Goal: Task Accomplishment & Management: Use online tool/utility

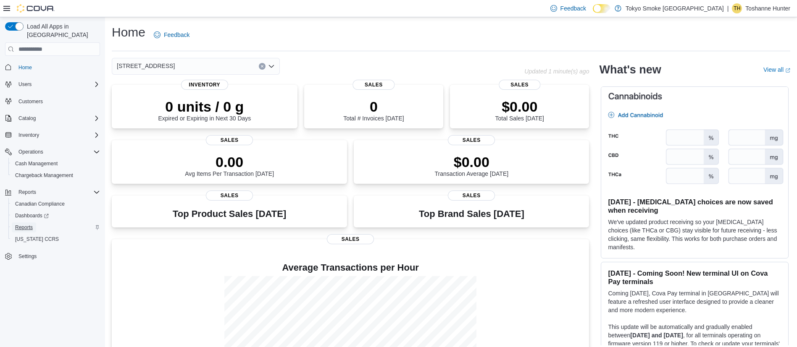
click at [27, 224] on span "Reports" at bounding box center [24, 227] width 18 height 7
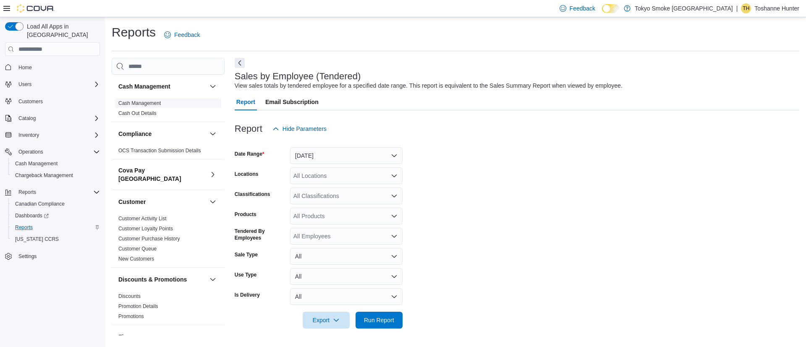
click at [155, 106] on span "Cash Management" at bounding box center [139, 103] width 42 height 7
click at [152, 102] on link "Cash Management" at bounding box center [139, 103] width 42 height 6
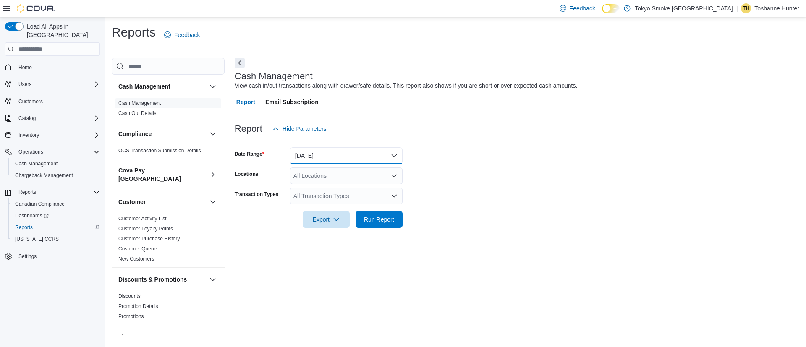
click at [339, 156] on button "[DATE]" at bounding box center [346, 155] width 113 height 17
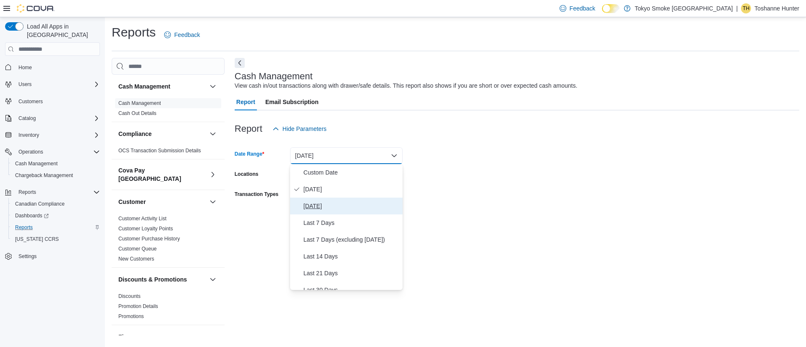
drag, startPoint x: 330, startPoint y: 211, endPoint x: 326, endPoint y: 202, distance: 9.8
click at [328, 210] on span "[DATE]" at bounding box center [352, 206] width 96 height 10
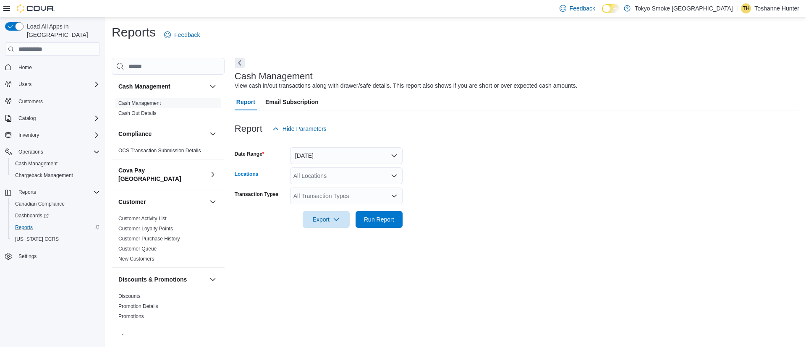
click at [323, 178] on div "All Locations" at bounding box center [346, 176] width 113 height 17
type input "**"
click at [332, 184] on button "[STREET_ADDRESS]" at bounding box center [346, 190] width 113 height 12
click at [467, 170] on form "Date Range [DATE] Locations [STREET_ADDRESS] Transaction Types All Transaction …" at bounding box center [517, 182] width 565 height 91
click at [393, 222] on span "Run Report" at bounding box center [379, 219] width 30 height 8
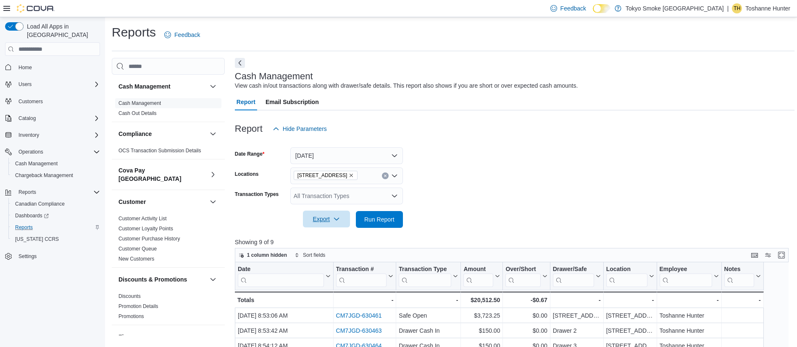
click at [322, 223] on span "Export" at bounding box center [326, 219] width 37 height 17
drag, startPoint x: 334, startPoint y: 237, endPoint x: 296, endPoint y: 212, distance: 45.1
click at [333, 231] on span "Export to Excel" at bounding box center [328, 236] width 38 height 7
